Goal: Navigation & Orientation: Go to known website

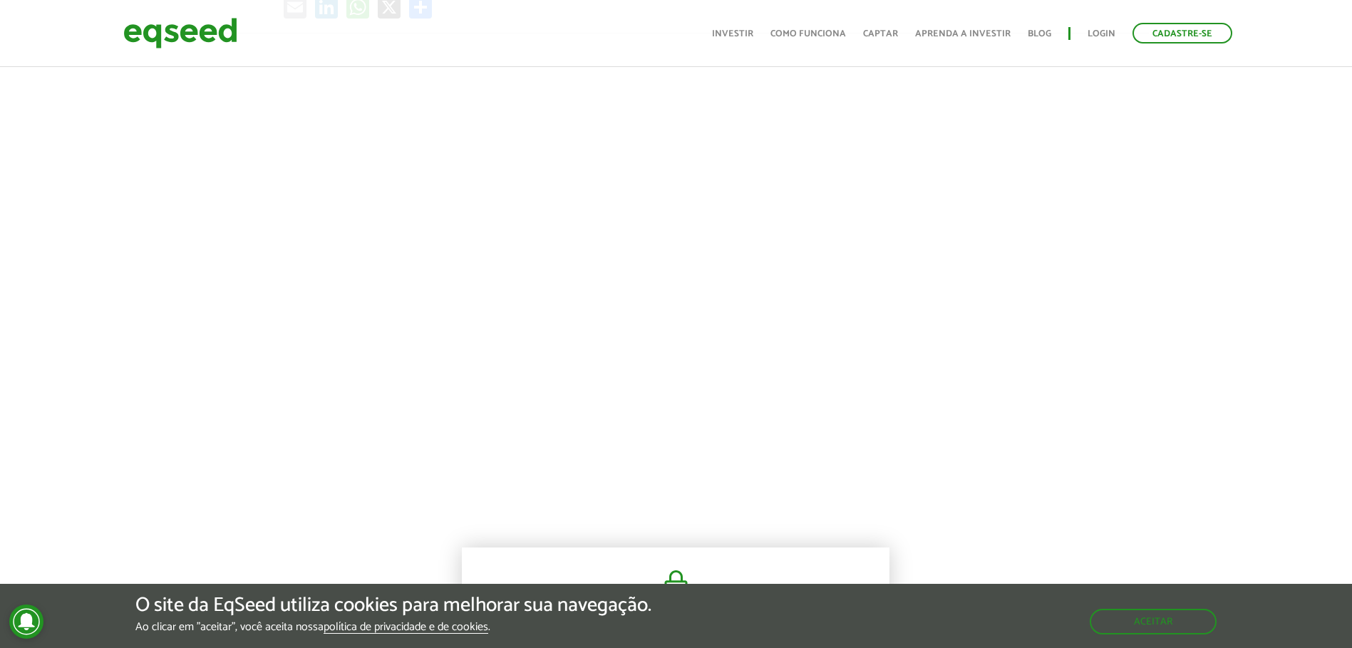
scroll to position [570, 0]
click at [1134, 615] on button "Aceitar" at bounding box center [1155, 621] width 124 height 23
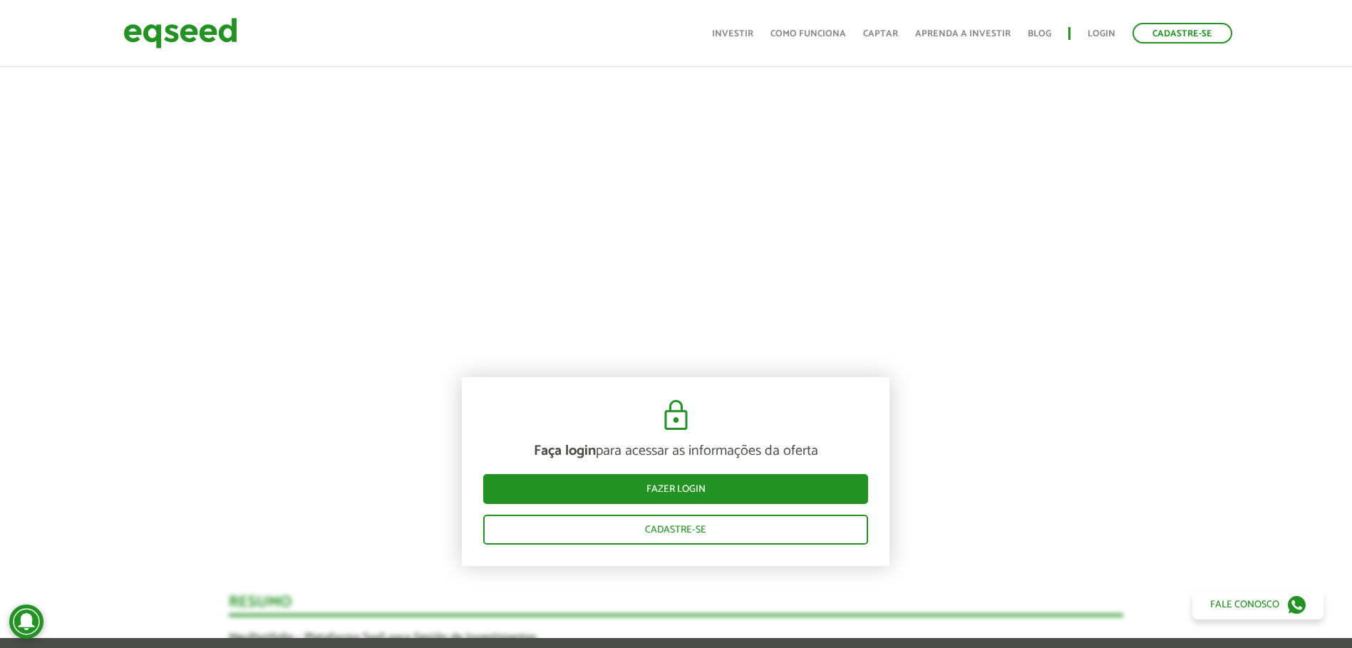
scroll to position [784, 0]
